Goal: Task Accomplishment & Management: Use online tool/utility

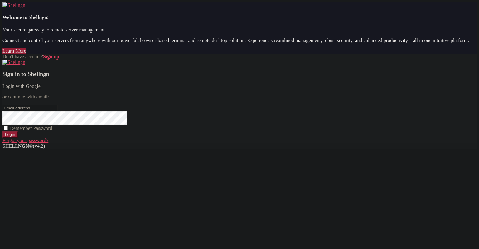
click at [41, 89] on link "Login with Google" at bounding box center [21, 86] width 38 height 5
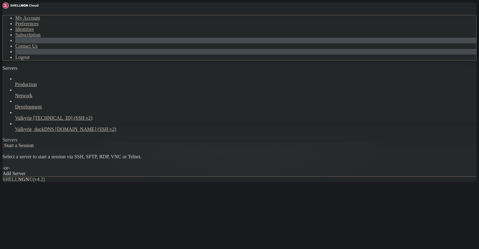
click at [43, 127] on span "Valkyrie_duckDNS" at bounding box center [34, 129] width 39 height 5
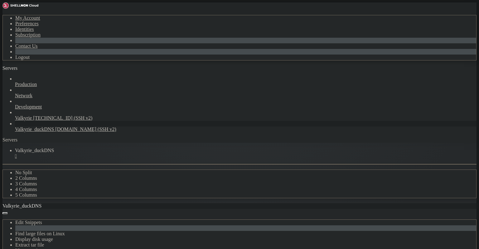
scroll to position [114, 0]
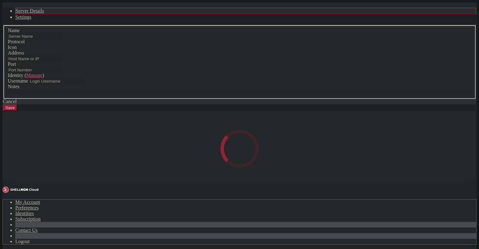
type input "Valkyrie_duckDNS"
type input "[DOMAIN_NAME]"
type input "2222"
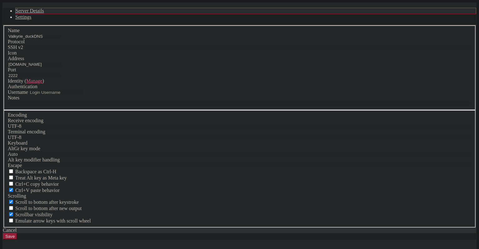
type input "lenneth"
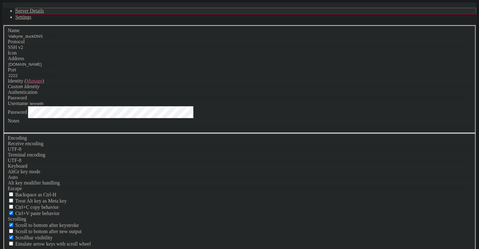
click at [31, 20] on link "Settings" at bounding box center [23, 16] width 16 height 5
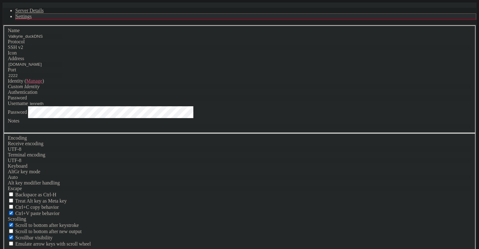
scroll to position [0, 0]
click at [44, 13] on link "Server Details" at bounding box center [29, 10] width 28 height 5
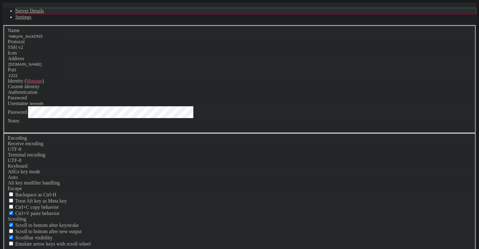
click at [278, 249] on div "Cancel" at bounding box center [239, 254] width 473 height 6
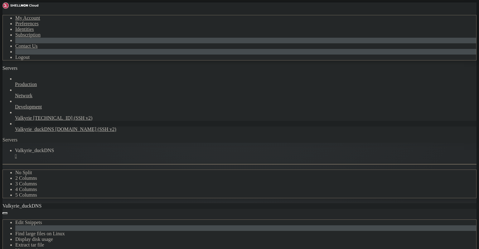
click at [132, 209] on div "Edit Snippets Find large files on Linux Display disk usage Extract tar file Vie…" at bounding box center [239, 237] width 474 height 56
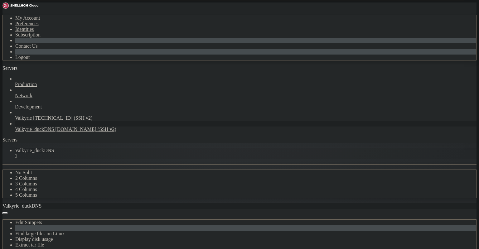
click at [129, 153] on div "" at bounding box center [245, 156] width 461 height 6
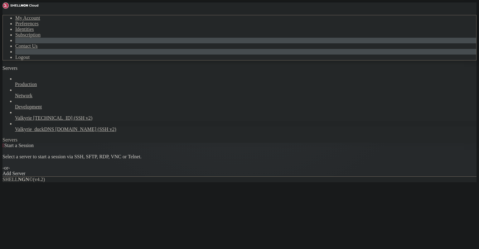
click at [50, 127] on span "Valkyrie_duckDNS" at bounding box center [34, 129] width 39 height 5
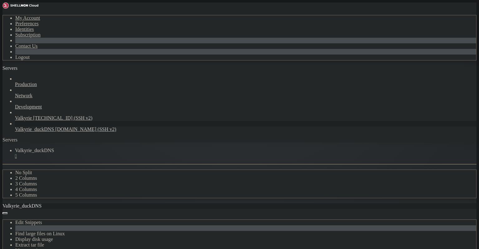
scroll to position [375, 0]
click at [43, 127] on span "Valkyrie_duckDNS" at bounding box center [34, 129] width 39 height 5
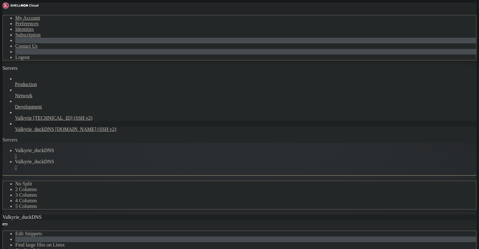
scroll to position [0, 0]
click at [130, 153] on div "" at bounding box center [245, 156] width 461 height 6
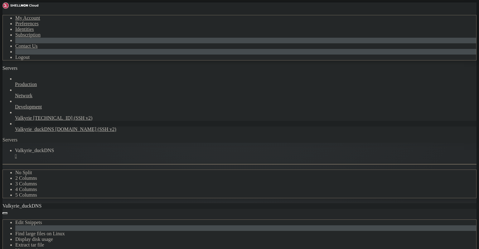
scroll to position [515, 0]
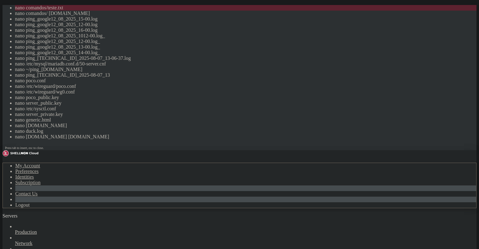
scroll to position [349, 0]
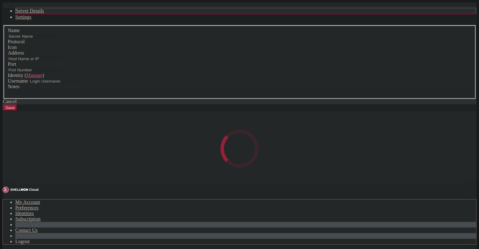
type input "Valkyrie_duckDNS"
type input "[DOMAIN_NAME]"
type input "2222"
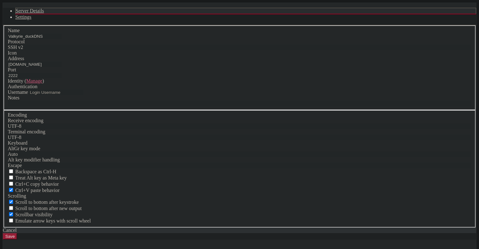
type input "lenneth"
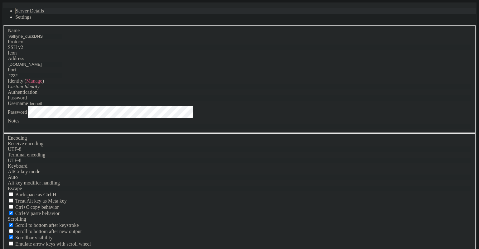
click at [31, 20] on link "Settings" at bounding box center [23, 16] width 16 height 5
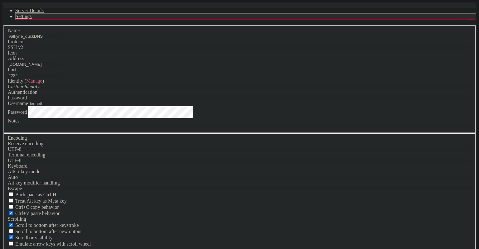
scroll to position [26, 0]
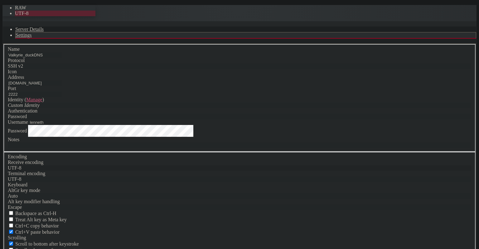
click at [239, 165] on div "UTF-8" at bounding box center [239, 168] width 463 height 6
click at [280, 152] on fieldset "Encoding Receive encoding UTF-8 Terminal encoding UTF-8 Keyboard" at bounding box center [239, 211] width 472 height 118
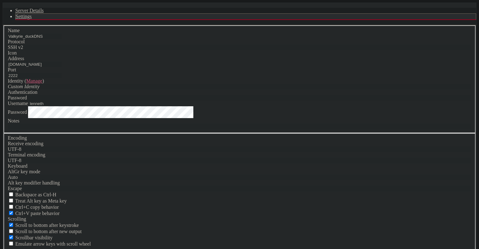
scroll to position [93, 0]
click at [285, 249] on div "Cancel" at bounding box center [239, 254] width 473 height 6
